Goal: Download file/media

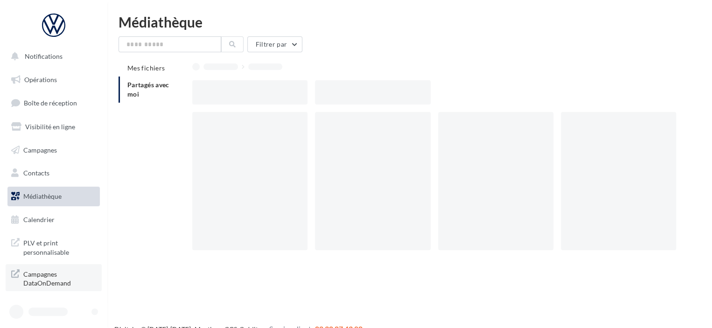
scroll to position [15, 0]
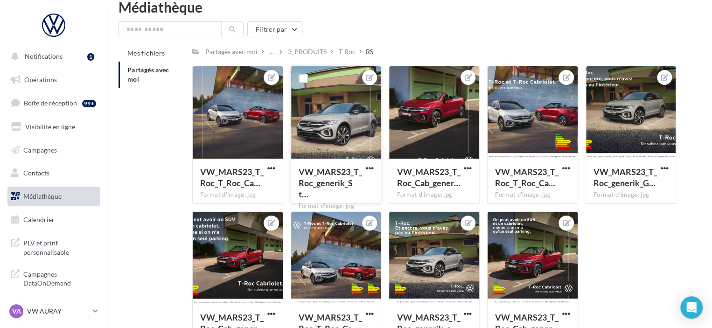
click at [363, 172] on button "button" at bounding box center [369, 168] width 12 height 9
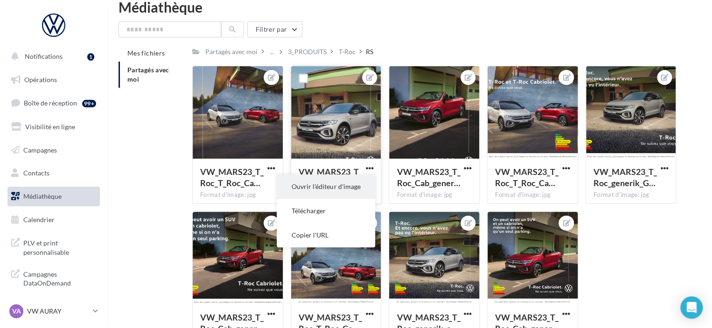
click at [357, 194] on button "Ouvrir l'éditeur d'image" at bounding box center [326, 186] width 98 height 24
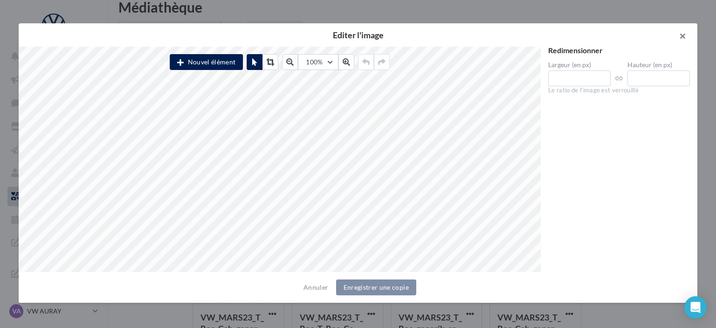
click at [683, 41] on button "button" at bounding box center [678, 37] width 37 height 28
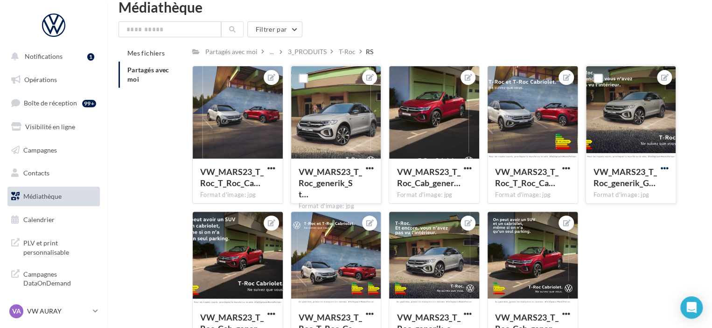
click at [667, 172] on span "button" at bounding box center [664, 168] width 8 height 8
click at [632, 192] on button "Ouvrir l'éditeur d'image" at bounding box center [620, 186] width 98 height 24
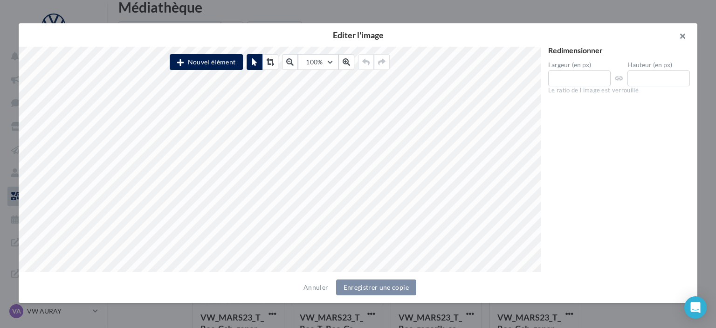
click at [688, 35] on button "button" at bounding box center [678, 37] width 37 height 28
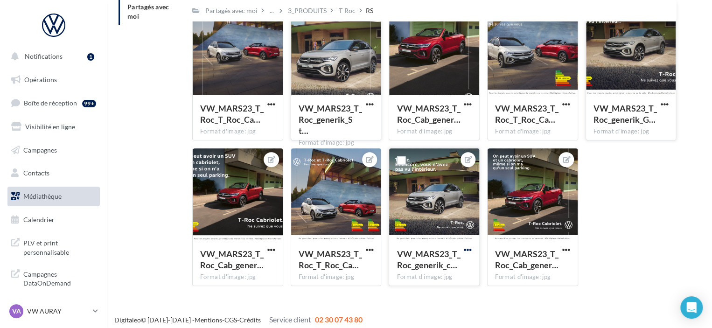
scroll to position [83, 0]
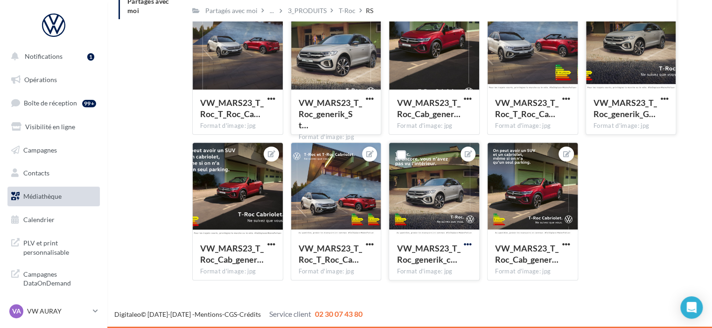
click at [469, 244] on span "button" at bounding box center [468, 244] width 8 height 8
click at [462, 262] on button "Ouvrir l'éditeur d'image" at bounding box center [424, 263] width 98 height 24
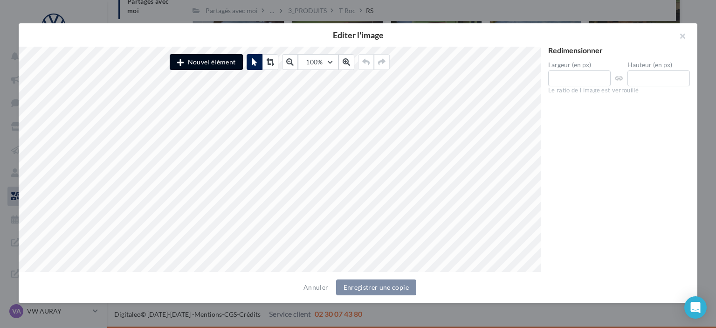
click at [213, 62] on button "Nouvel élément" at bounding box center [206, 62] width 73 height 16
click at [685, 40] on button "button" at bounding box center [678, 37] width 37 height 28
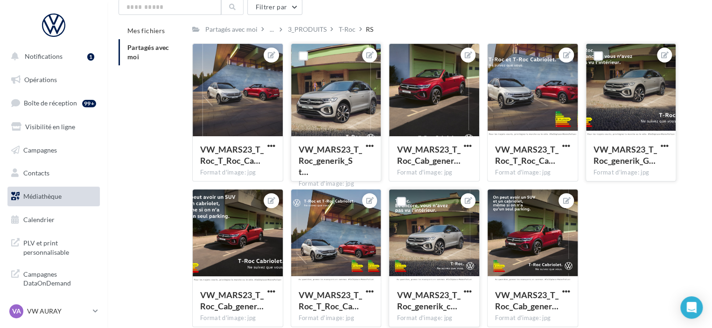
scroll to position [0, 0]
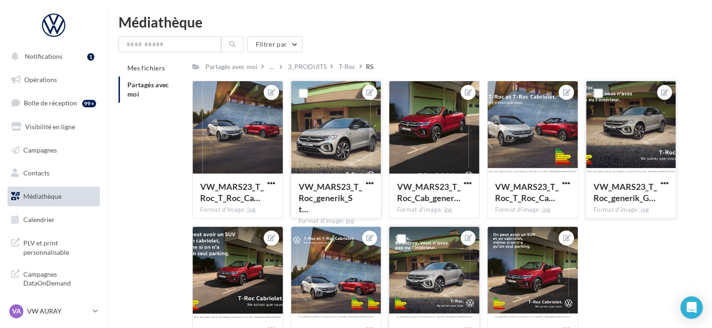
click at [345, 140] on div at bounding box center [336, 127] width 90 height 93
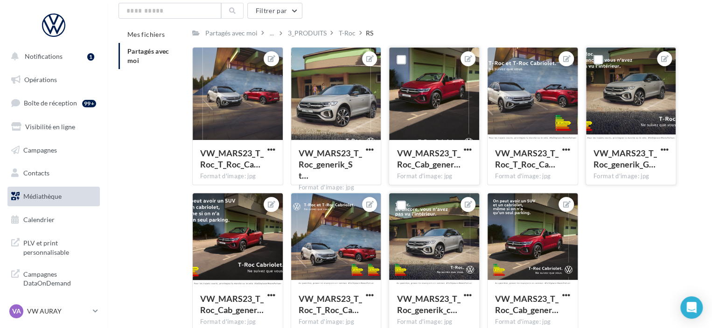
scroll to position [83, 0]
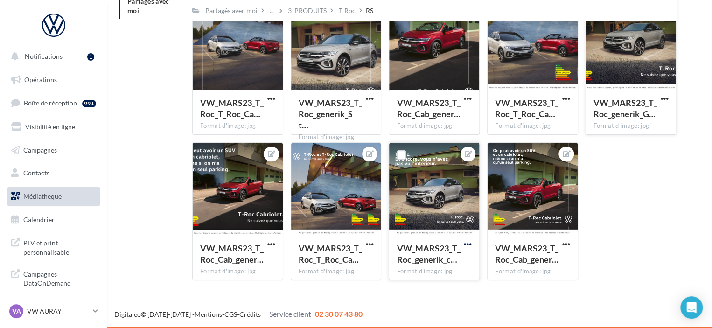
click at [470, 247] on span "button" at bounding box center [468, 244] width 8 height 8
click at [428, 270] on button "Ouvrir l'éditeur d'image" at bounding box center [424, 263] width 98 height 24
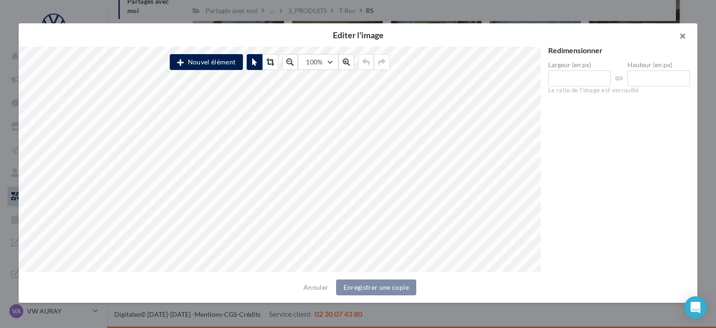
click at [685, 36] on button "button" at bounding box center [678, 37] width 37 height 28
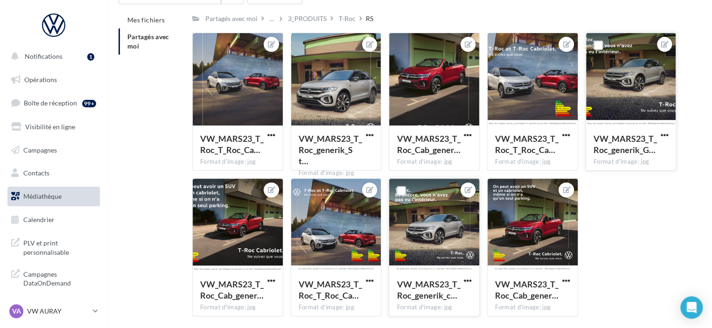
scroll to position [0, 0]
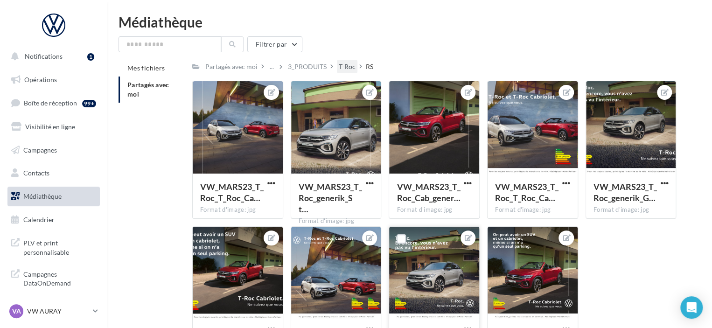
click at [349, 67] on div "T-Roc" at bounding box center [347, 66] width 17 height 9
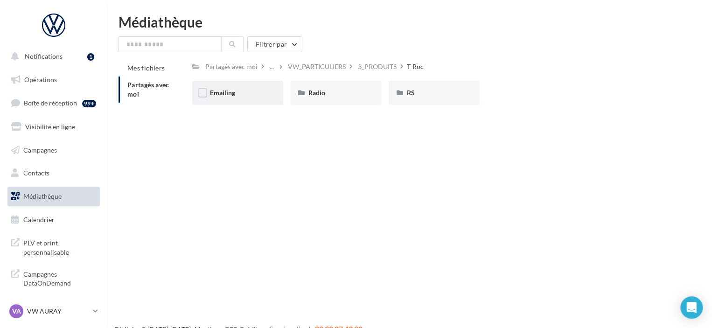
click at [255, 97] on div "Emailing" at bounding box center [237, 92] width 55 height 9
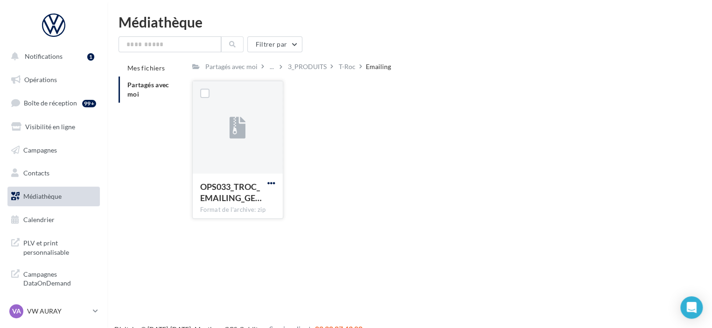
click at [268, 181] on span "button" at bounding box center [271, 183] width 8 height 8
click at [263, 213] on button "Télécharger" at bounding box center [230, 201] width 93 height 24
